Goal: Task Accomplishment & Management: Manage account settings

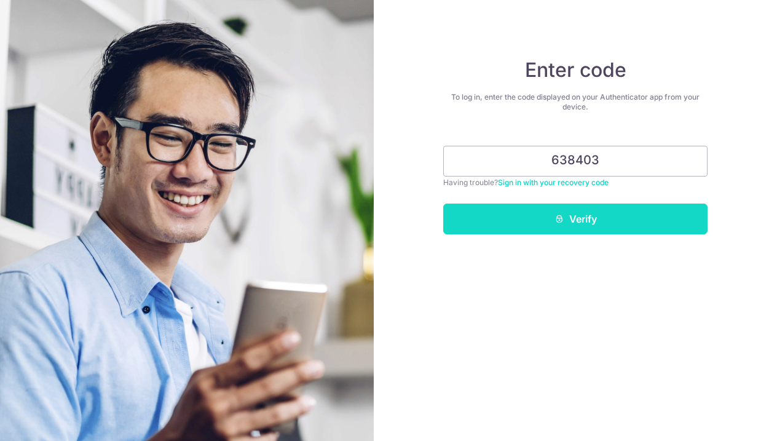
type input "638403"
click at [567, 213] on button "Verify" at bounding box center [575, 218] width 264 height 31
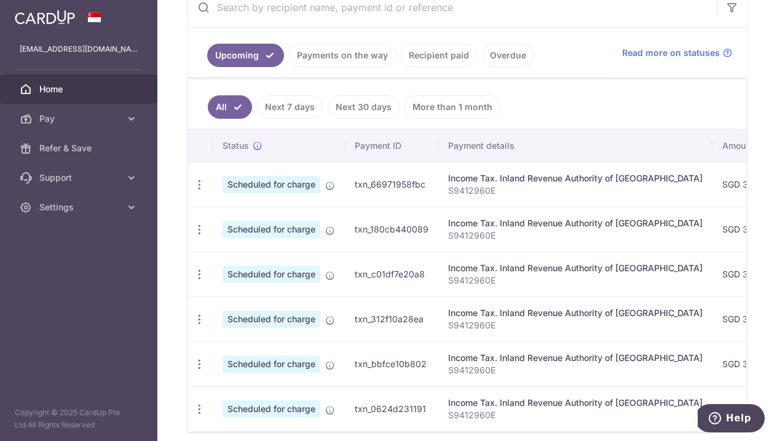
scroll to position [296, 0]
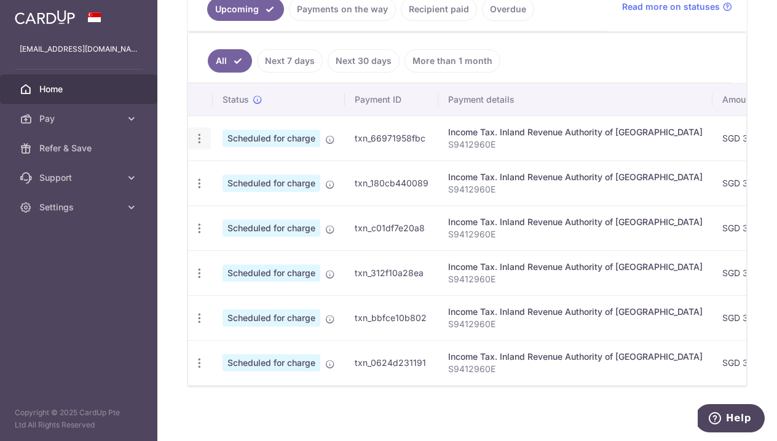
click at [199, 138] on icon "button" at bounding box center [199, 138] width 13 height 13
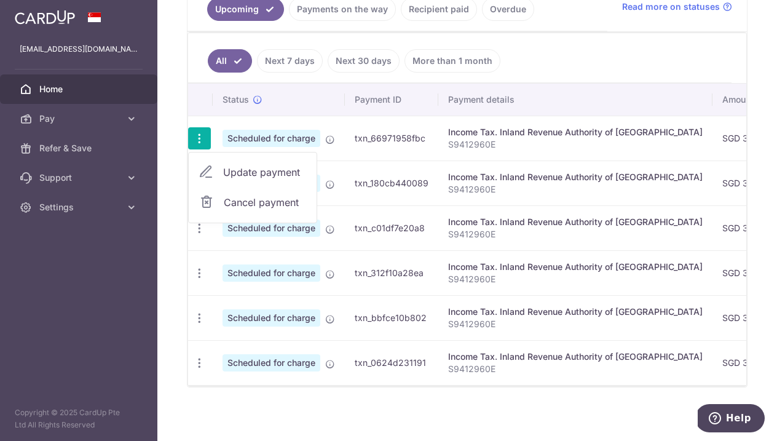
click at [239, 403] on div "× Pause Schedule Pause all future payments in this series Pause just this one p…" at bounding box center [466, 220] width 619 height 441
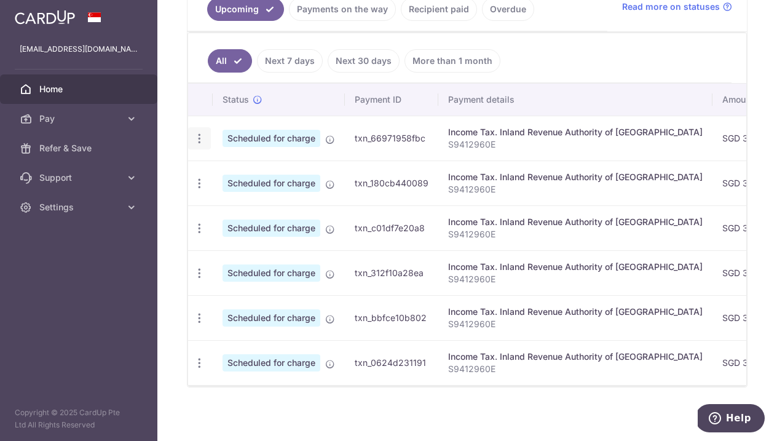
click at [200, 144] on icon "button" at bounding box center [199, 138] width 13 height 13
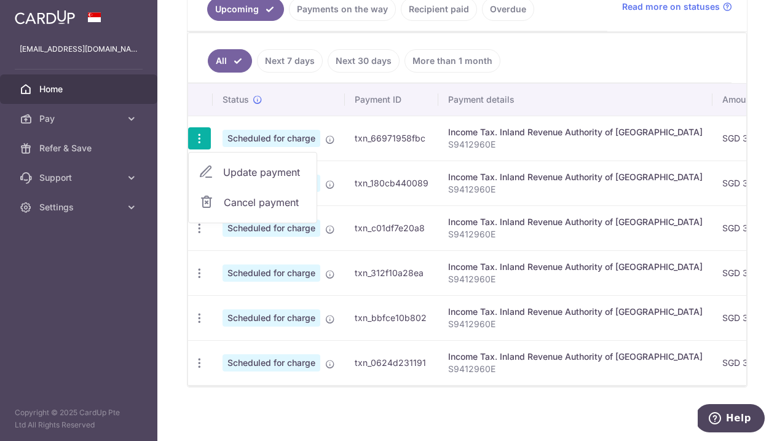
click at [252, 171] on span "Update payment" at bounding box center [265, 172] width 84 height 15
radio input "true"
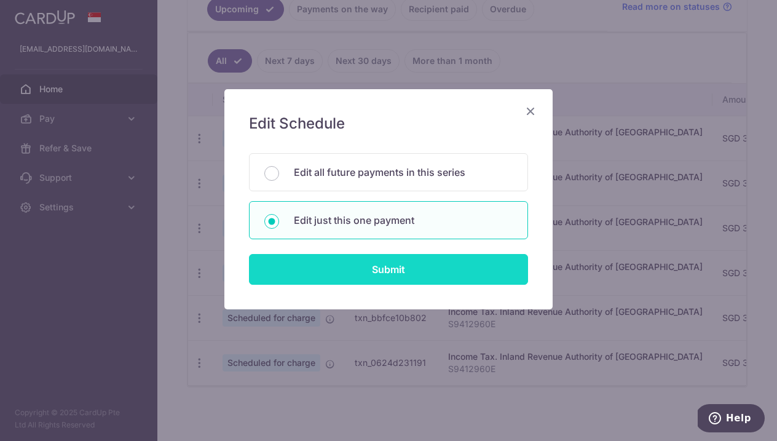
click at [390, 269] on input "Submit" at bounding box center [388, 269] width 279 height 31
radio input "true"
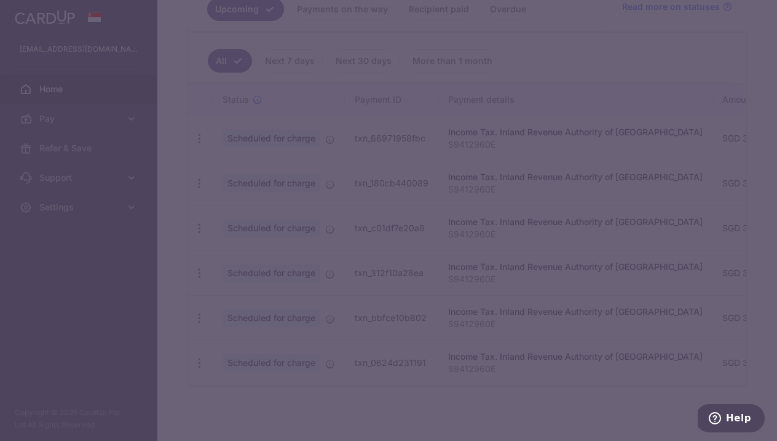
type input "335.00"
type input "11/10/2025"
type input "S9412960E"
type input "MCTAX25"
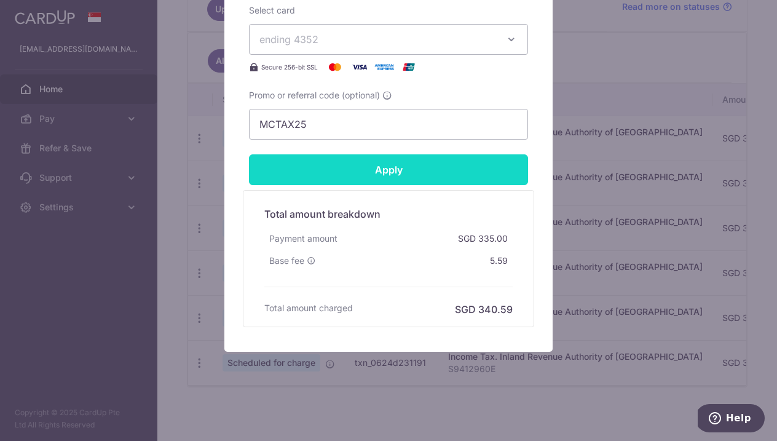
scroll to position [555, 0]
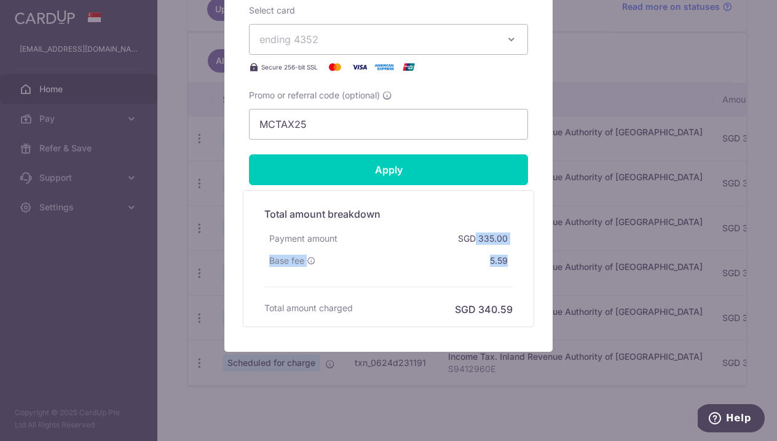
drag, startPoint x: 509, startPoint y: 267, endPoint x: 477, endPoint y: 233, distance: 46.9
click at [477, 233] on div "Total amount breakdown Payment amount SGD 335.00 Base fee 5.59 Processing fee N…" at bounding box center [388, 258] width 261 height 116
copy div "335.00 Base fee 5.59"
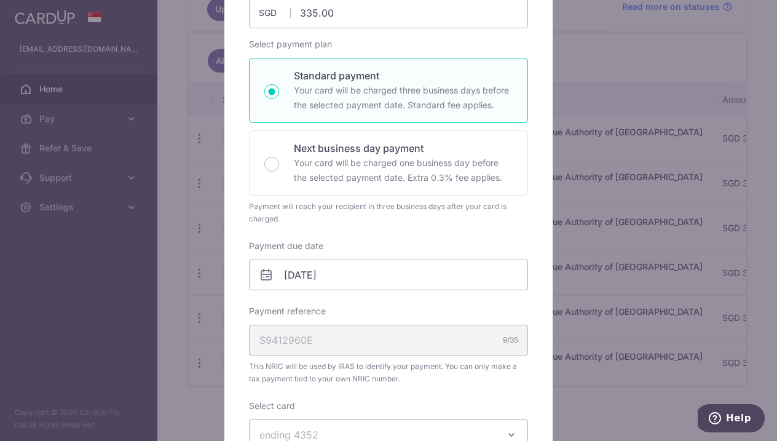
scroll to position [124, 0]
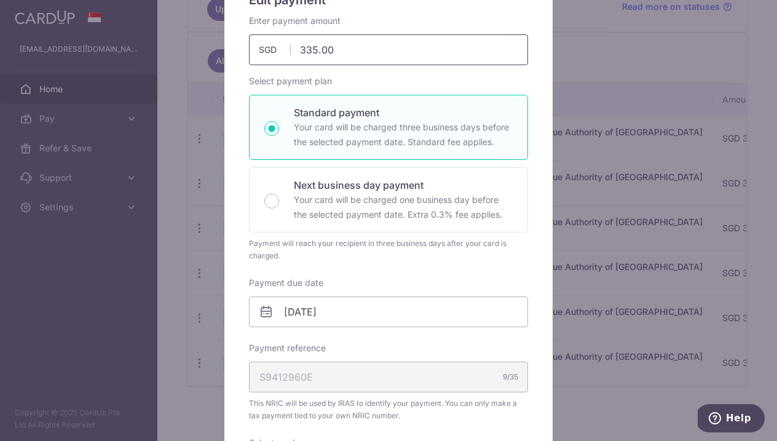
drag, startPoint x: 359, startPoint y: 57, endPoint x: 286, endPoint y: 55, distance: 73.8
click at [286, 55] on div "335.00 335.00 SGD" at bounding box center [388, 49] width 279 height 31
type input "3"
type input "505.49"
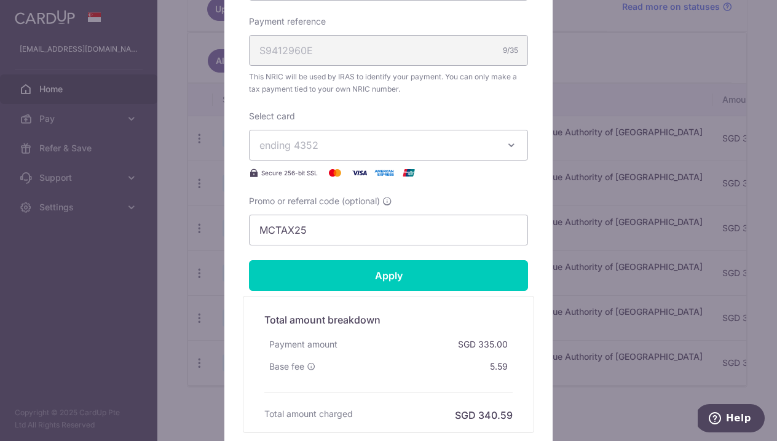
scroll to position [479, 0]
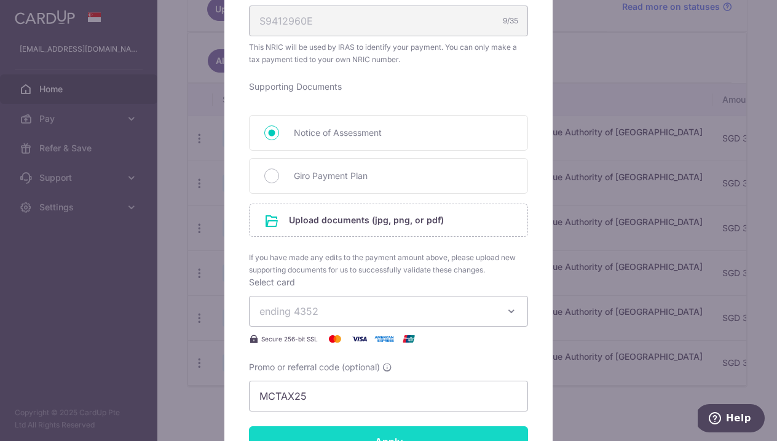
click at [337, 245] on form "By clicking apply, you will make changes to all payments to Inland Revenue Auth…" at bounding box center [388, 129] width 279 height 940
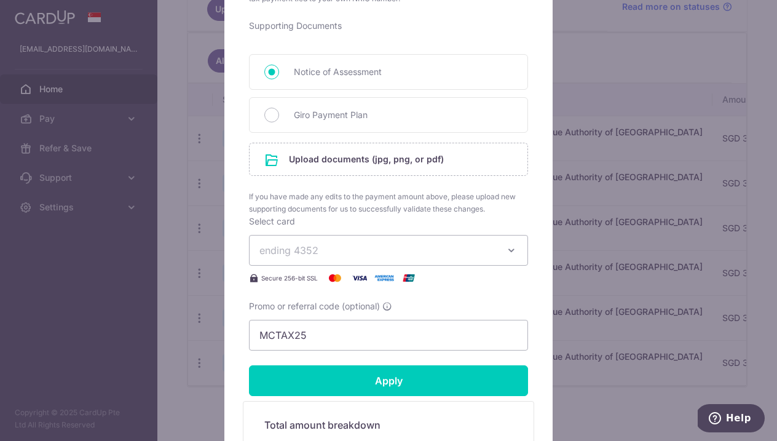
scroll to position [541, 0]
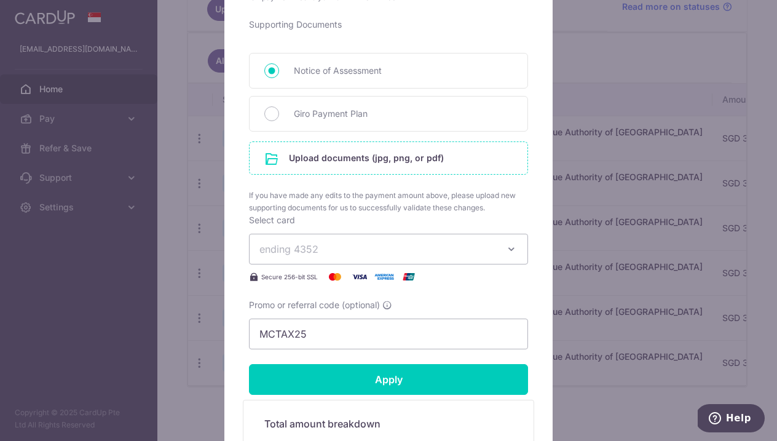
click at [334, 159] on input "file" at bounding box center [388, 158] width 278 height 32
click at [291, 115] on div "Giro Payment Plan" at bounding box center [388, 114] width 279 height 36
click at [271, 114] on input "Giro Payment Plan" at bounding box center [271, 113] width 15 height 15
radio input "true"
click at [296, 158] on input "file" at bounding box center [388, 158] width 278 height 32
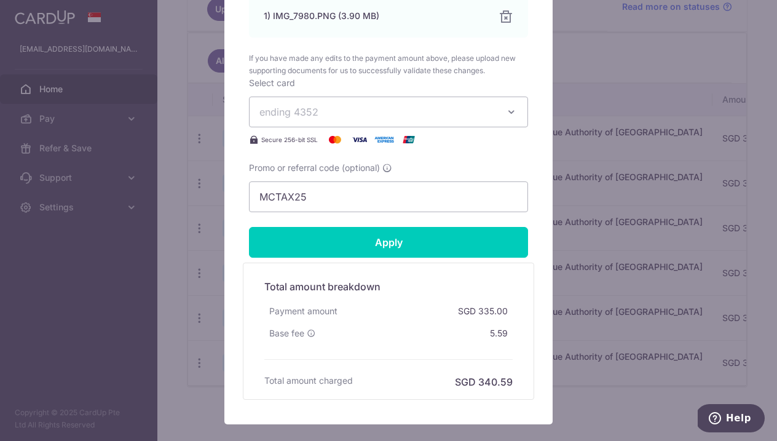
scroll to position [749, 0]
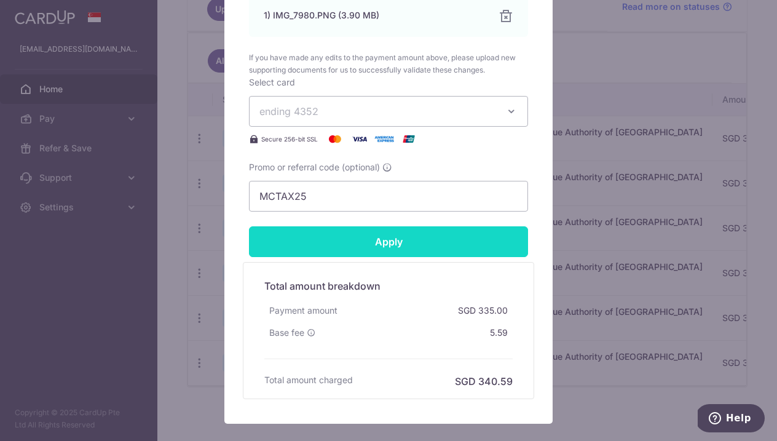
click at [347, 246] on input "Apply" at bounding box center [388, 241] width 279 height 31
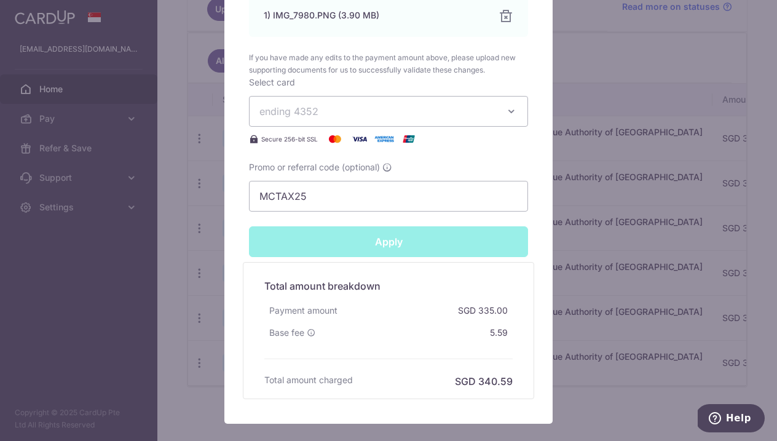
type input "Successfully Applied"
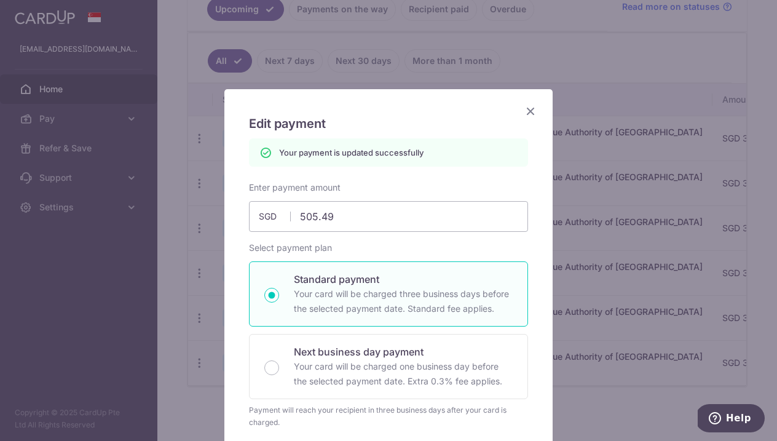
scroll to position [0, 0]
click at [527, 111] on icon "Close" at bounding box center [530, 110] width 15 height 15
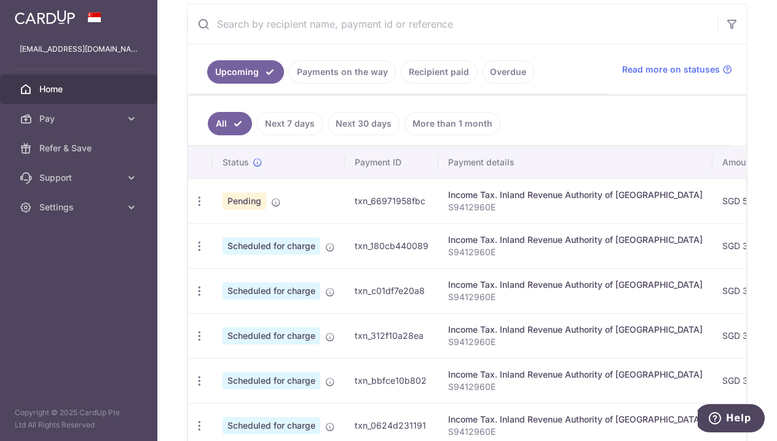
scroll to position [251, 0]
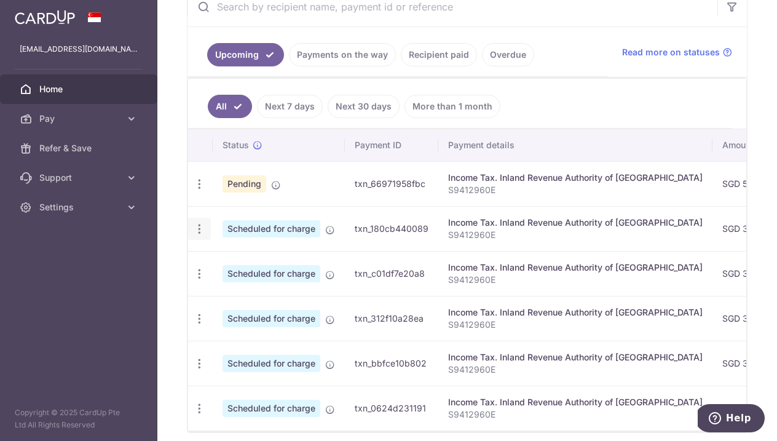
click at [200, 229] on icon "button" at bounding box center [199, 228] width 13 height 13
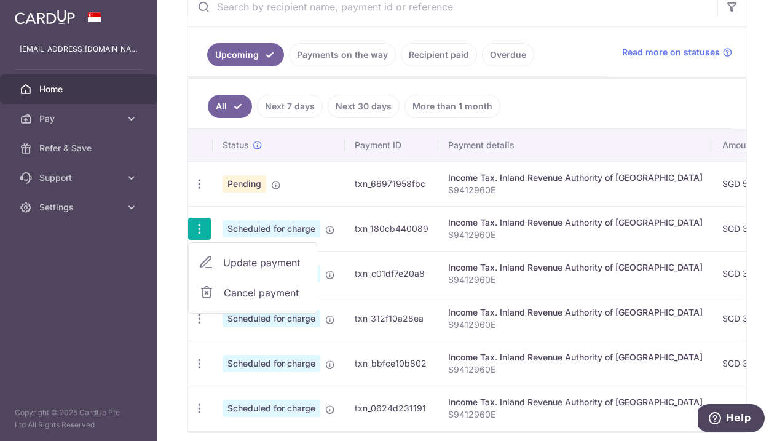
click at [229, 260] on span "Update payment" at bounding box center [265, 262] width 84 height 15
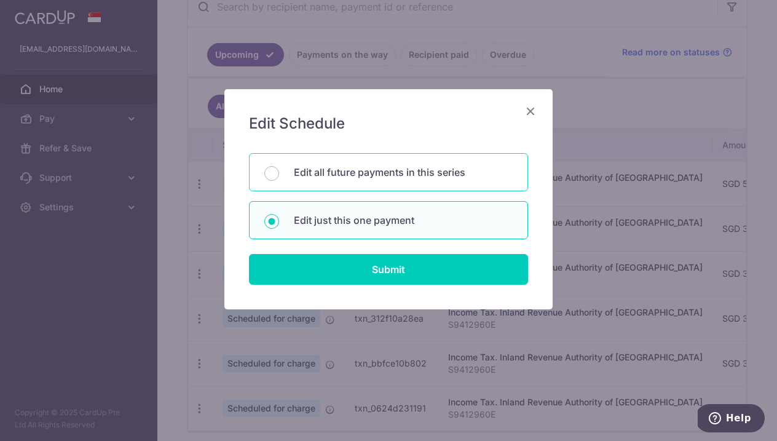
click at [317, 178] on p "Edit all future payments in this series" at bounding box center [403, 172] width 219 height 15
click at [279, 178] on input "Edit all future payments in this series" at bounding box center [271, 173] width 15 height 15
radio input "true"
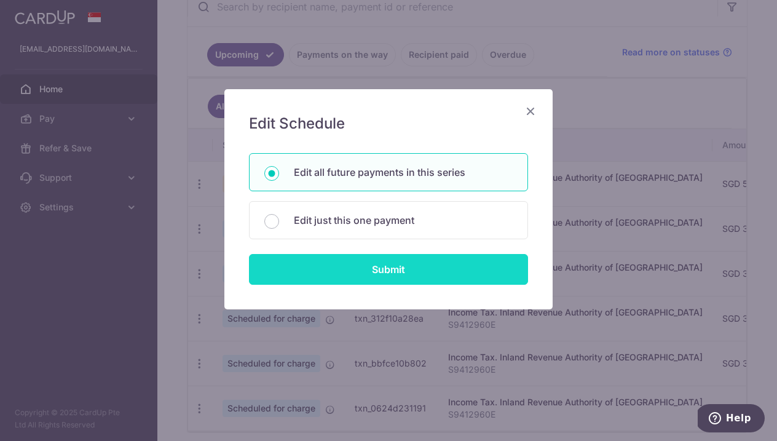
click at [309, 272] on input "Submit" at bounding box center [388, 269] width 279 height 31
radio input "true"
type input "335.00"
type input "S9412960E"
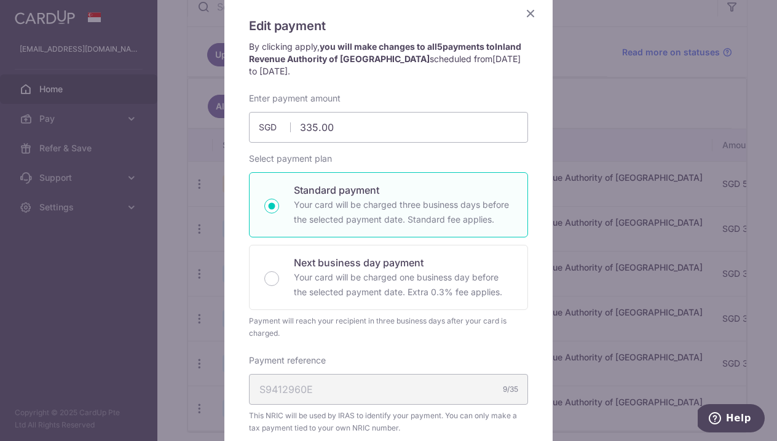
scroll to position [35, 0]
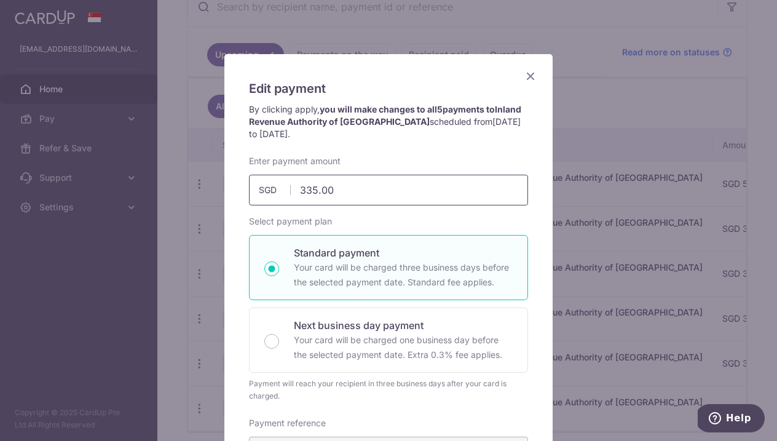
drag, startPoint x: 351, startPoint y: 190, endPoint x: 292, endPoint y: 189, distance: 59.0
click at [292, 189] on input "335.00" at bounding box center [388, 190] width 279 height 31
type input "505.49"
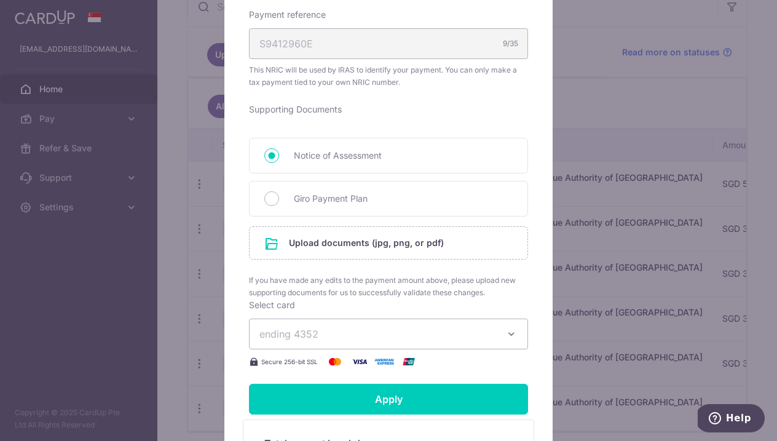
scroll to position [461, 0]
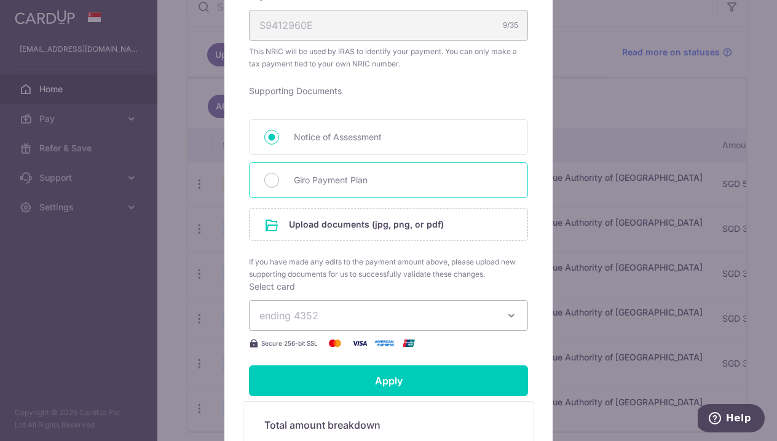
click at [370, 181] on span "Giro Payment Plan" at bounding box center [403, 180] width 219 height 15
click at [279, 181] on input "Giro Payment Plan" at bounding box center [271, 180] width 15 height 15
radio input "true"
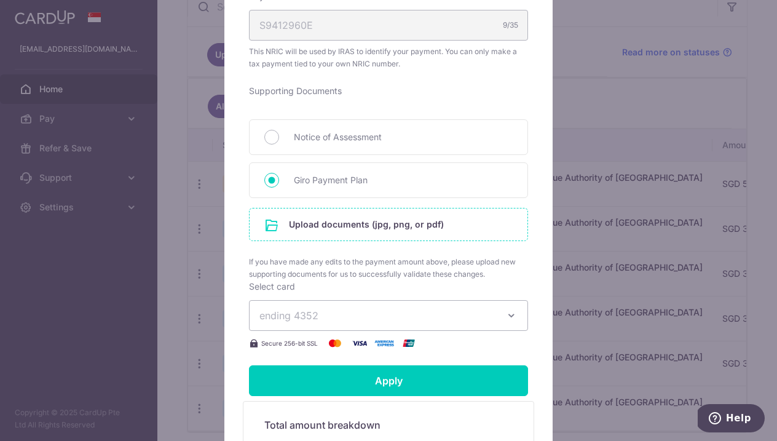
click at [325, 222] on input "file" at bounding box center [388, 224] width 278 height 32
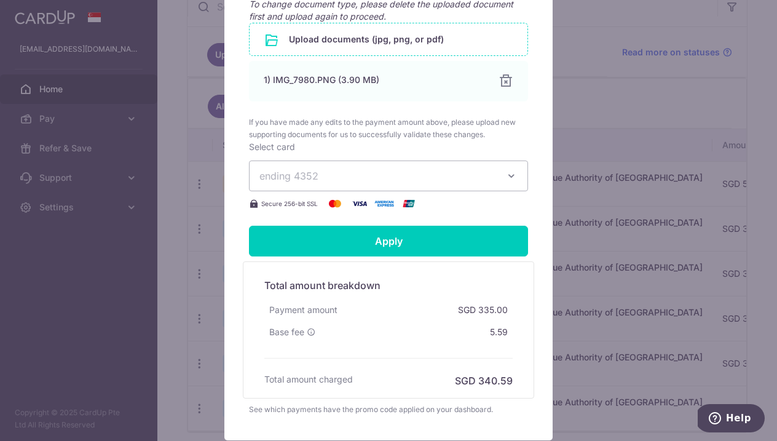
scroll to position [701, 0]
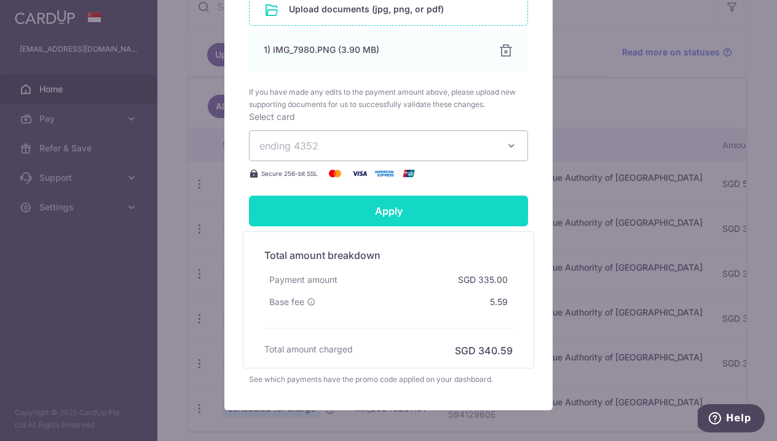
click at [411, 216] on input "Apply" at bounding box center [388, 210] width 279 height 31
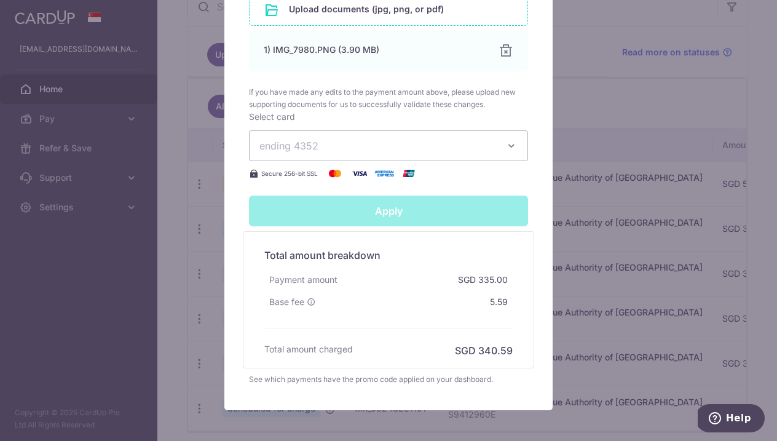
type input "Successfully Applied"
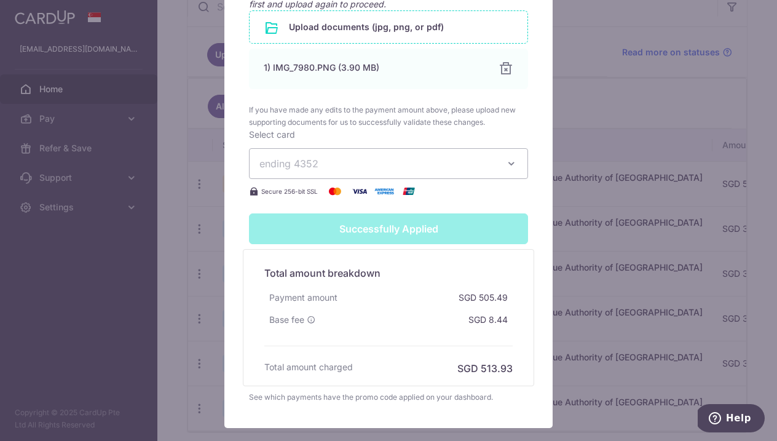
scroll to position [728, 0]
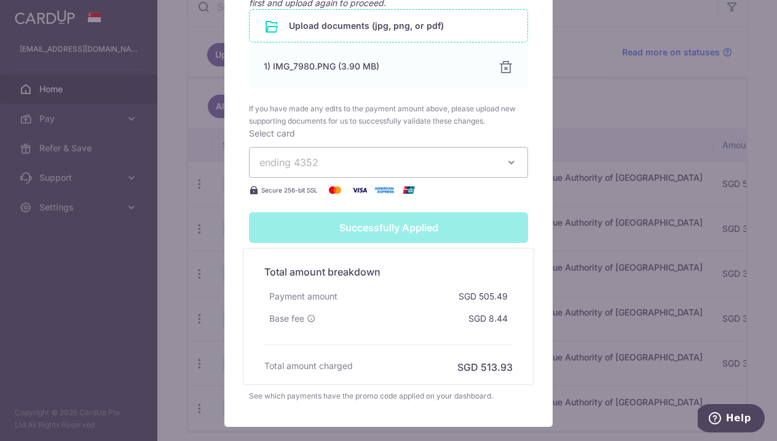
click at [403, 230] on div "Successfully Applied" at bounding box center [388, 227] width 294 height 31
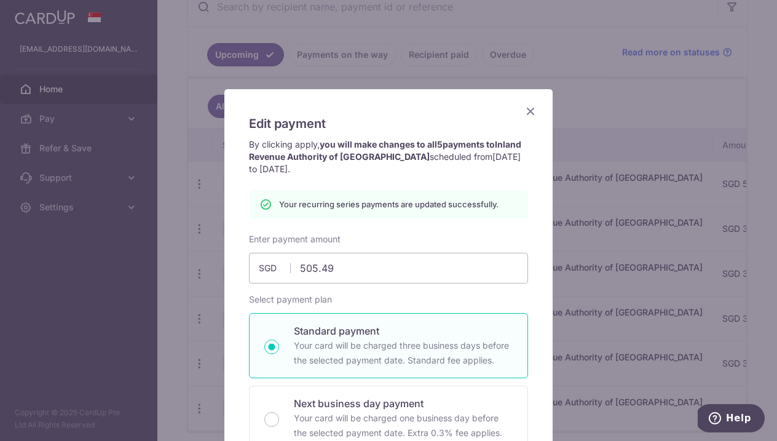
scroll to position [0, 0]
click at [533, 111] on icon "Close" at bounding box center [530, 110] width 15 height 15
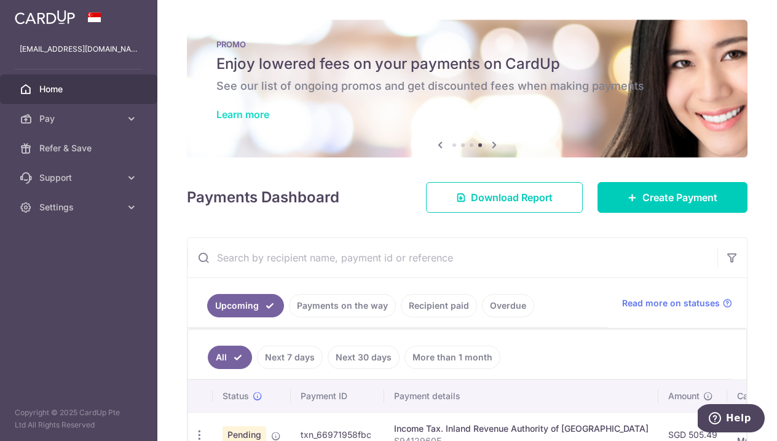
click at [241, 118] on link "Learn more" at bounding box center [242, 114] width 53 height 12
click at [126, 116] on icon at bounding box center [131, 118] width 12 height 12
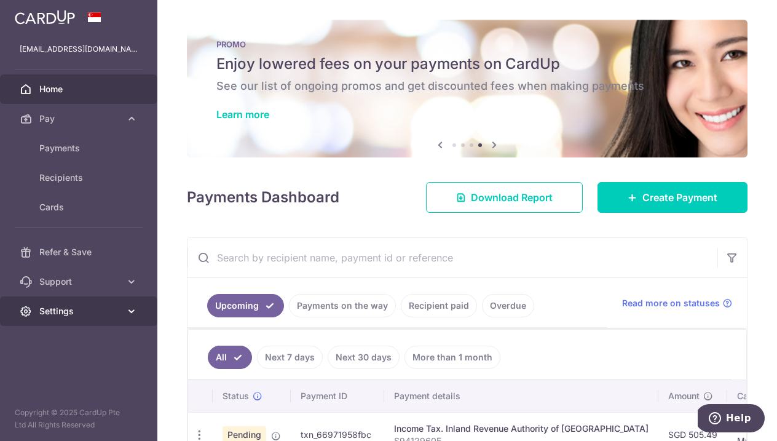
click at [68, 314] on span "Settings" at bounding box center [79, 311] width 81 height 12
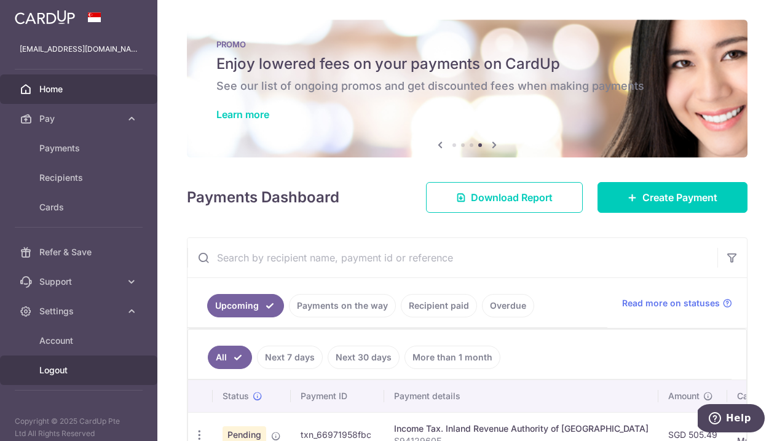
click at [57, 370] on span "Logout" at bounding box center [79, 370] width 81 height 12
